Goal: Information Seeking & Learning: Check status

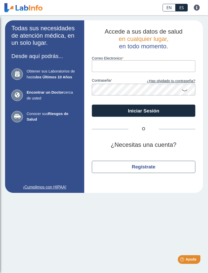
click at [110, 66] on input "Correo Electronico" at bounding box center [144, 65] width 104 height 11
type input "[EMAIL_ADDRESS][DOMAIN_NAME]"
click at [144, 111] on button "Iniciar Sesión" at bounding box center [144, 110] width 104 height 12
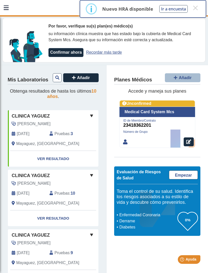
click at [17, 122] on span "[PERSON_NAME]" at bounding box center [33, 124] width 33 height 6
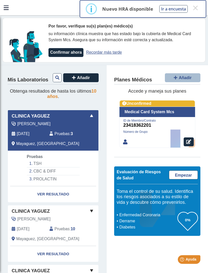
click at [43, 188] on link "Ver Resultado" at bounding box center [53, 194] width 91 height 16
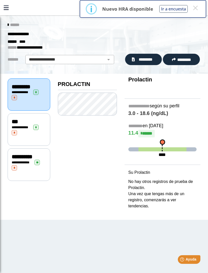
click at [22, 126] on span "**********" at bounding box center [21, 127] width 14 height 3
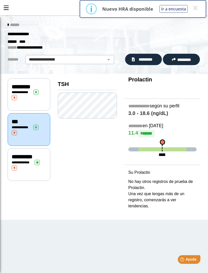
click at [18, 120] on span "***" at bounding box center [15, 122] width 6 height 6
click at [22, 156] on span "**********" at bounding box center [22, 157] width 21 height 6
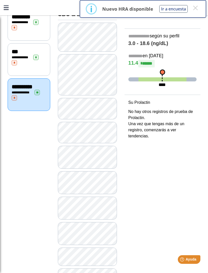
scroll to position [70, 0]
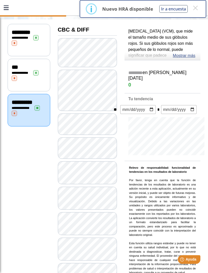
scroll to position [49, 0]
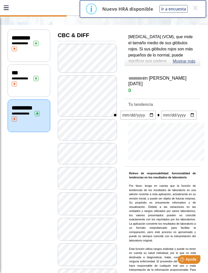
click at [176, 182] on p "Relevo de responsabilidad: funcionalidad de tendencias en los resultados de lab…" at bounding box center [162, 225] width 67 height 109
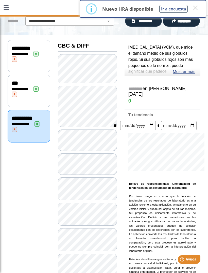
scroll to position [38, 0]
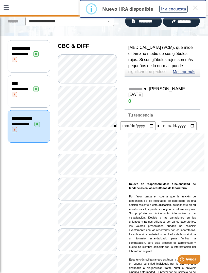
click at [186, 71] on link "Mostrar más" at bounding box center [184, 72] width 23 height 6
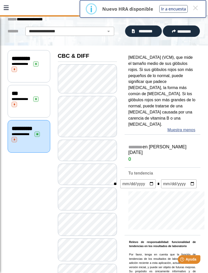
scroll to position [28, 0]
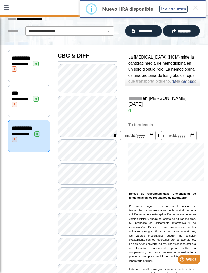
click at [184, 79] on link "Mostrar más" at bounding box center [184, 82] width 23 height 6
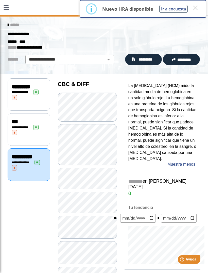
click at [20, 93] on span "**********" at bounding box center [21, 91] width 14 height 3
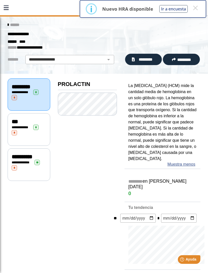
click at [9, 27] on link "******" at bounding box center [14, 25] width 12 height 4
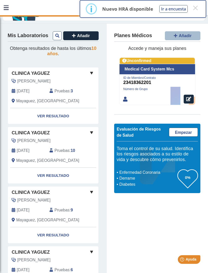
scroll to position [61, 0]
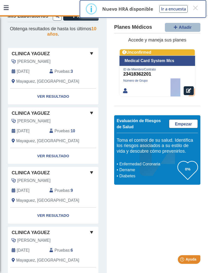
click at [29, 128] on span "[DATE]" at bounding box center [23, 131] width 13 height 6
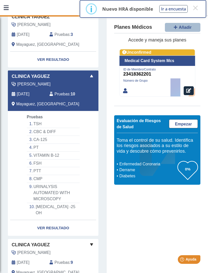
scroll to position [102, 0]
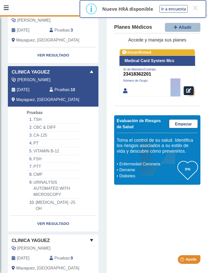
click at [49, 216] on link "Ver Resultado" at bounding box center [53, 224] width 91 height 16
click at [53, 216] on link "Ver Resultado" at bounding box center [53, 224] width 91 height 16
click at [49, 216] on link "Ver Resultado" at bounding box center [53, 224] width 91 height 16
click at [26, 84] on div "[PERSON_NAME] [DATE] Pruebas : 10 Mayaguez, [GEOGRAPHIC_DATA]" at bounding box center [45, 92] width 83 height 30
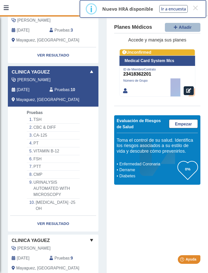
click at [51, 216] on link "Ver Resultado" at bounding box center [53, 224] width 91 height 16
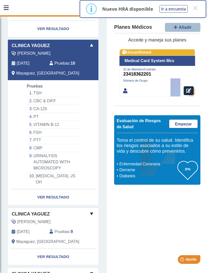
scroll to position [129, 0]
click at [51, 189] on link "Ver Resultado" at bounding box center [53, 197] width 91 height 16
click at [56, 189] on link "Ver Resultado" at bounding box center [53, 197] width 91 height 16
click at [57, 189] on link "Ver Resultado" at bounding box center [53, 197] width 91 height 16
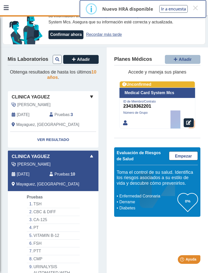
scroll to position [9, 0]
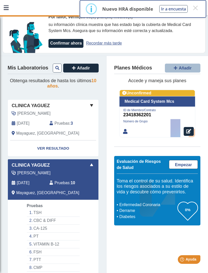
click at [47, 145] on link "Ver Resultado" at bounding box center [53, 148] width 91 height 16
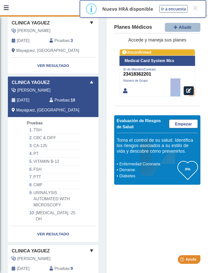
scroll to position [95, 0]
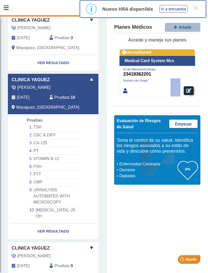
click at [49, 223] on link "Ver Resultado" at bounding box center [53, 231] width 91 height 16
